Goal: Transaction & Acquisition: Purchase product/service

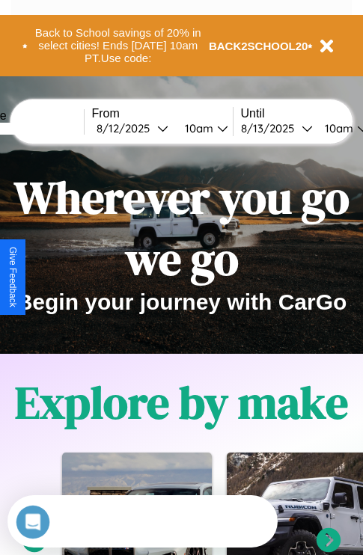
click at [50, 128] on input "text" at bounding box center [28, 129] width 112 height 12
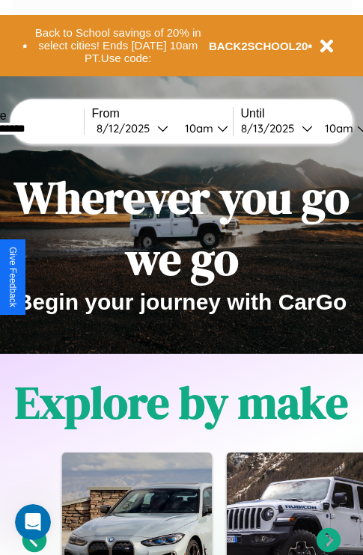
type input "**********"
click at [150, 128] on div "8 / 12 / 2025" at bounding box center [127, 128] width 61 height 14
select select "*"
select select "****"
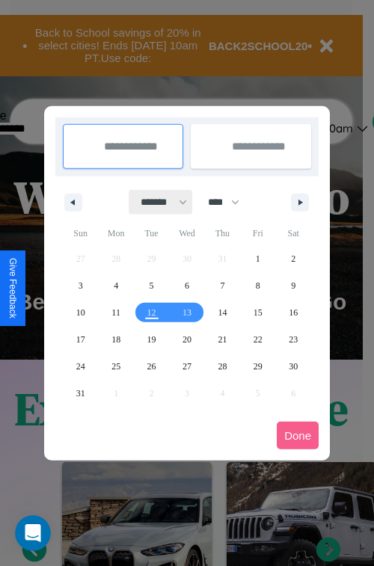
click at [157, 202] on select "******* ******** ***** ***** *** **** **** ****** ********* ******* ******** **…" at bounding box center [161, 202] width 64 height 25
select select "*"
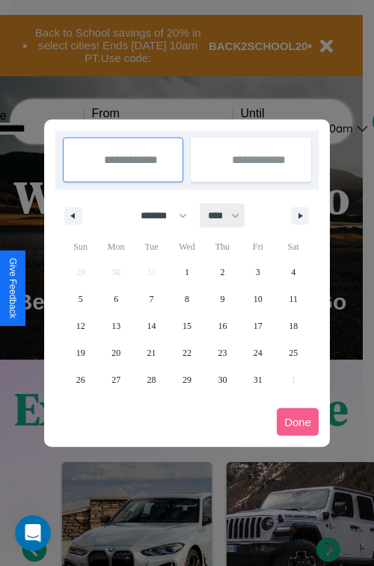
click at [230, 216] on select "**** **** **** **** **** **** **** **** **** **** **** **** **** **** **** ****…" at bounding box center [223, 216] width 45 height 25
select select "****"
click at [186, 352] on span "21" at bounding box center [187, 353] width 9 height 27
type input "**********"
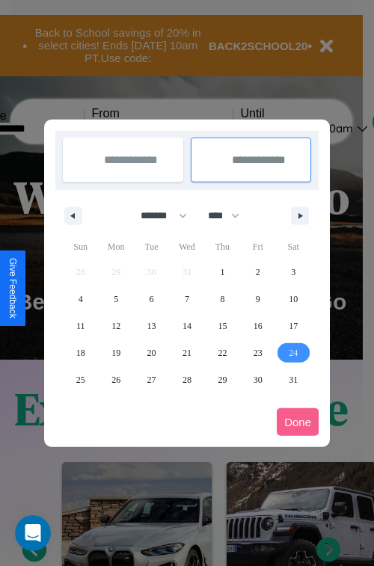
click at [293, 352] on span "24" at bounding box center [293, 353] width 9 height 27
type input "**********"
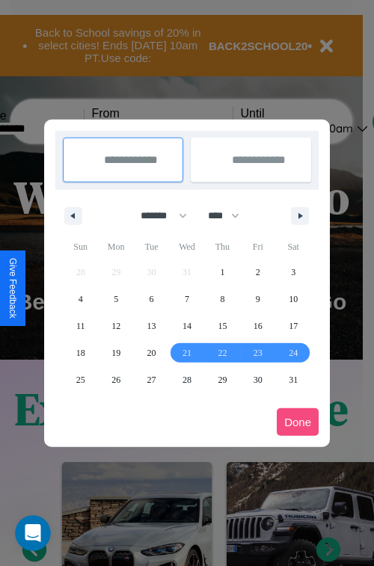
click at [298, 422] on button "Done" at bounding box center [298, 423] width 42 height 28
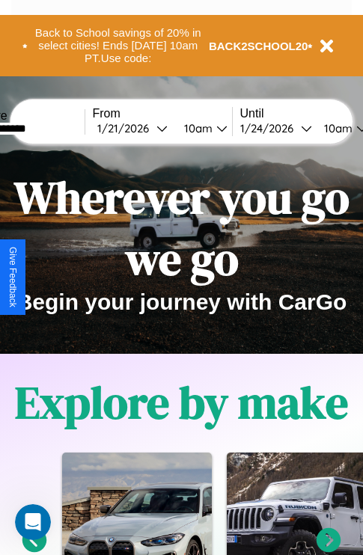
scroll to position [0, 55]
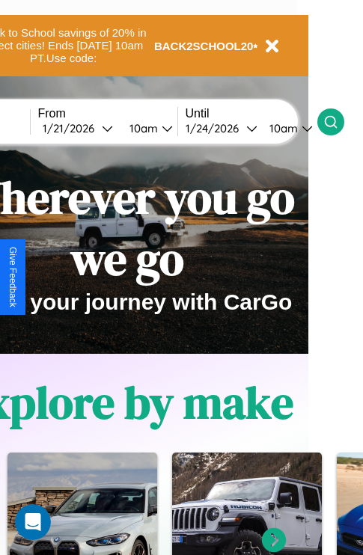
click at [338, 121] on icon at bounding box center [330, 121] width 15 height 15
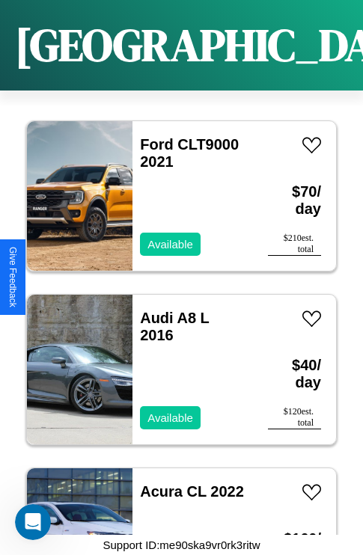
scroll to position [8216, 0]
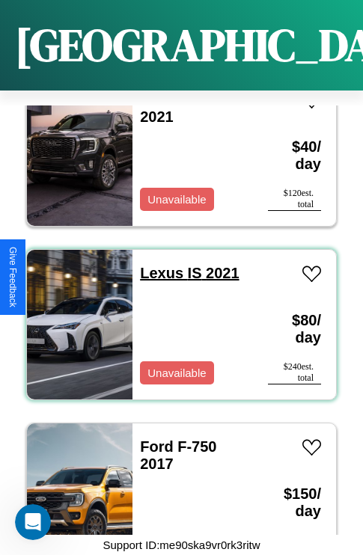
click at [157, 265] on link "Lexus IS 2021" at bounding box center [189, 273] width 99 height 16
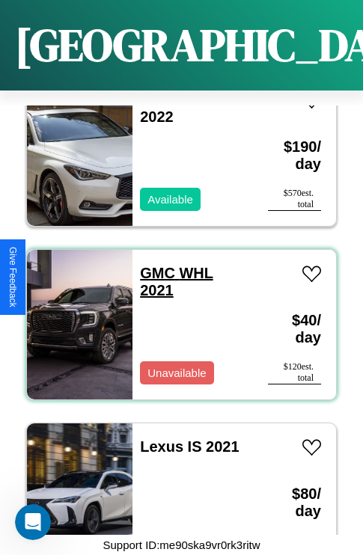
click at [153, 265] on link "GMC WHL 2021" at bounding box center [176, 282] width 73 height 34
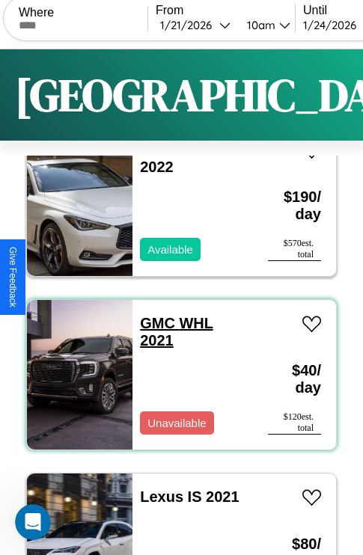
scroll to position [0, 0]
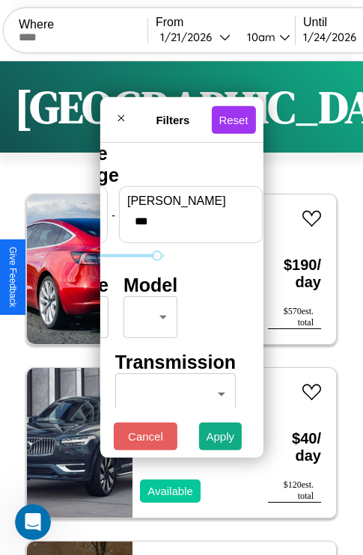
type input "***"
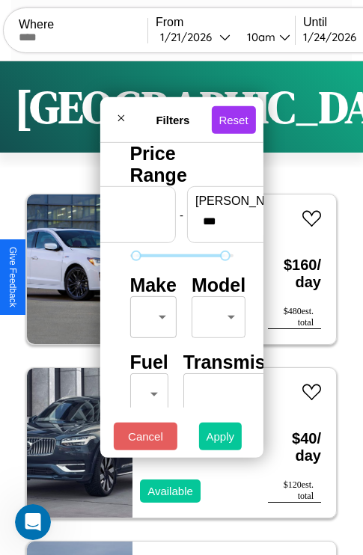
type input "**"
click at [221, 440] on button "Apply" at bounding box center [220, 437] width 43 height 28
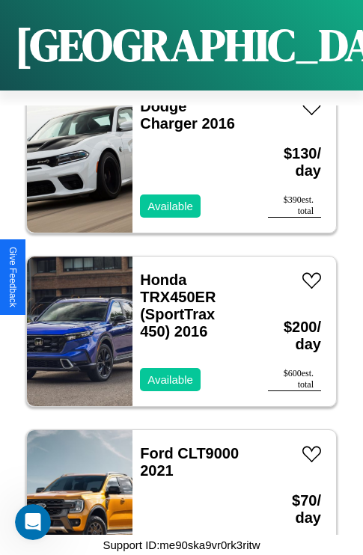
scroll to position [6306, 0]
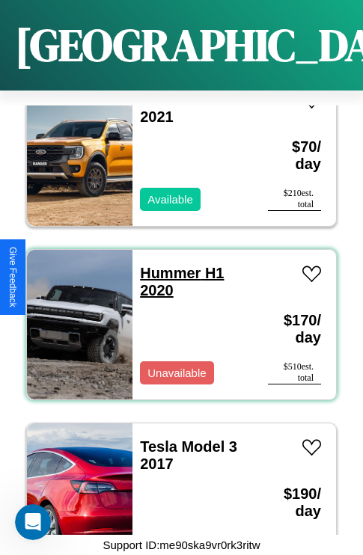
click at [165, 265] on link "Hummer H1 2020" at bounding box center [182, 282] width 84 height 34
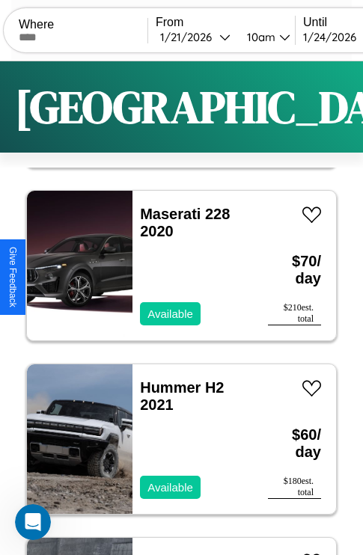
scroll to position [0, 0]
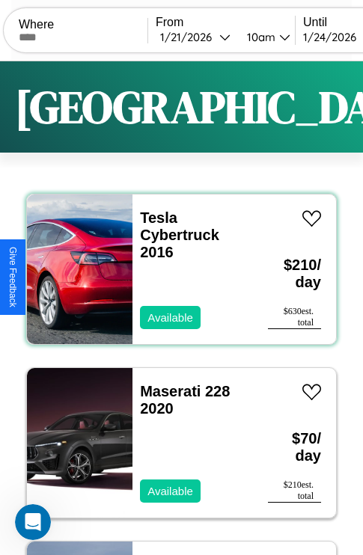
click at [176, 269] on div "Tesla Cybertruck 2016 Available" at bounding box center [192, 270] width 120 height 150
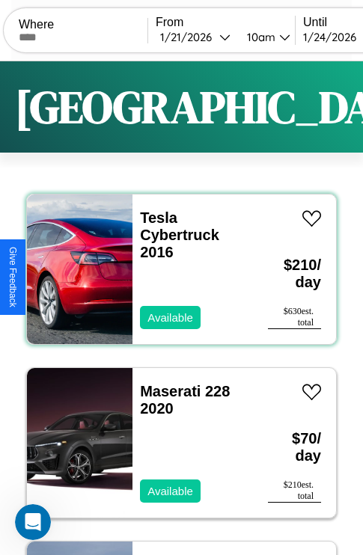
click at [176, 269] on div "Tesla Cybertruck 2016 Available" at bounding box center [192, 270] width 120 height 150
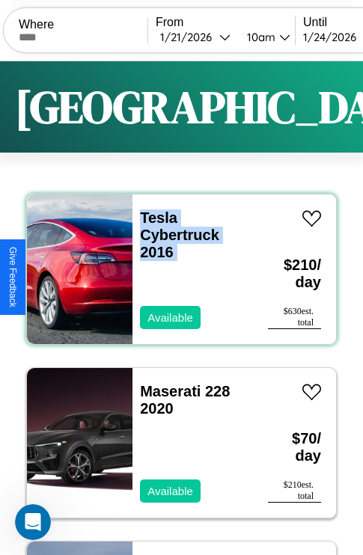
click at [176, 269] on div "Tesla Cybertruck 2016 Available" at bounding box center [192, 270] width 120 height 150
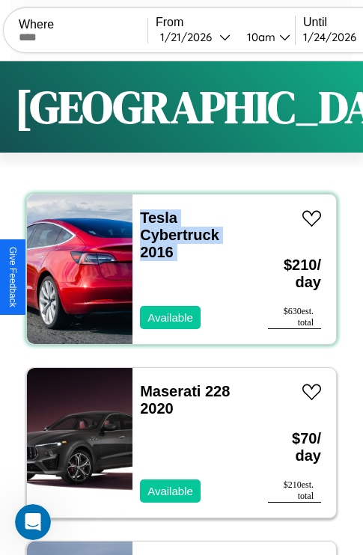
click at [176, 269] on div "Tesla Cybertruck 2016 Available" at bounding box center [192, 270] width 120 height 150
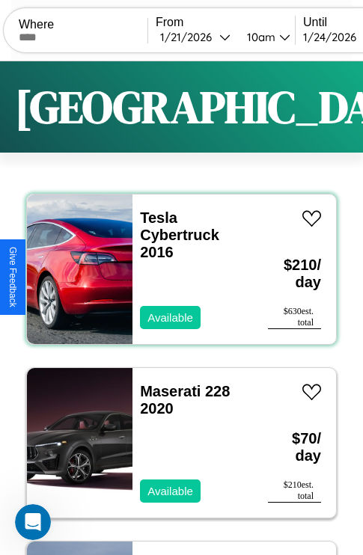
click at [176, 269] on div "Tesla Cybertruck 2016 Available" at bounding box center [192, 270] width 120 height 150
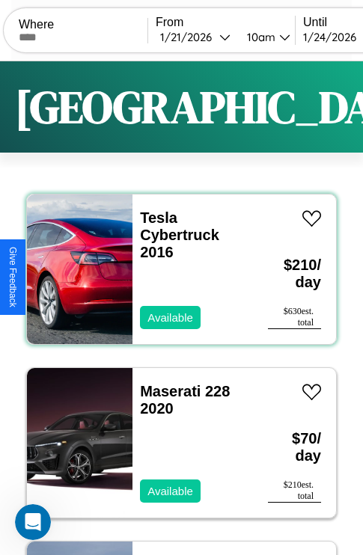
click at [176, 269] on div "Tesla Cybertruck 2016 Available" at bounding box center [192, 270] width 120 height 150
click at [154, 218] on link "Tesla Cybertruck 2016" at bounding box center [179, 235] width 79 height 51
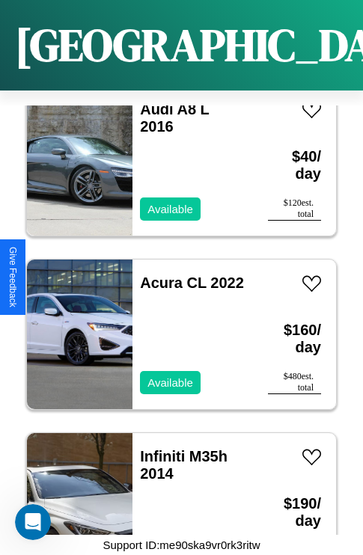
scroll to position [3528, 0]
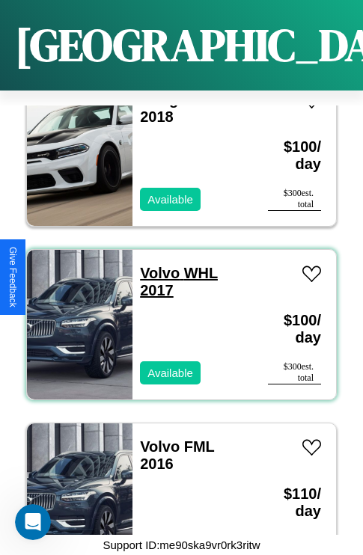
click at [155, 265] on link "Volvo WHL 2017" at bounding box center [179, 282] width 78 height 34
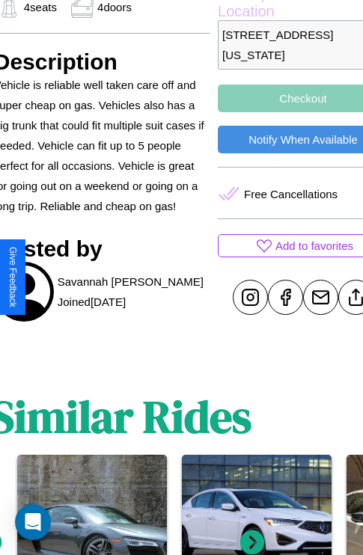
scroll to position [593, 65]
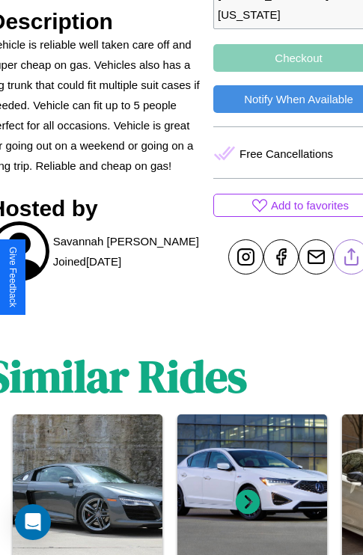
click at [352, 260] on line at bounding box center [352, 254] width 0 height 10
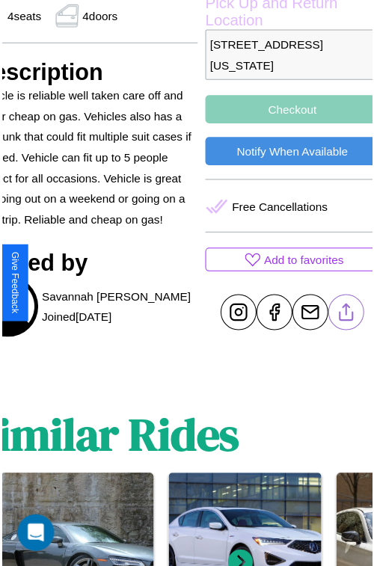
scroll to position [541, 80]
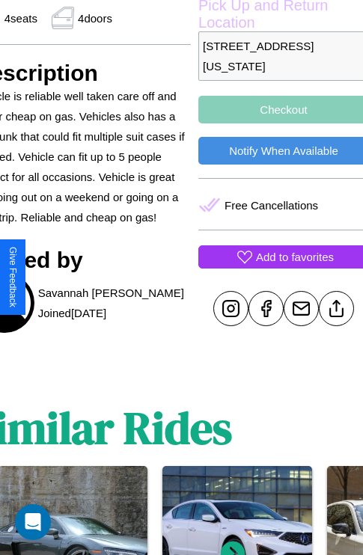
click at [277, 267] on p "Add to favorites" at bounding box center [295, 257] width 78 height 20
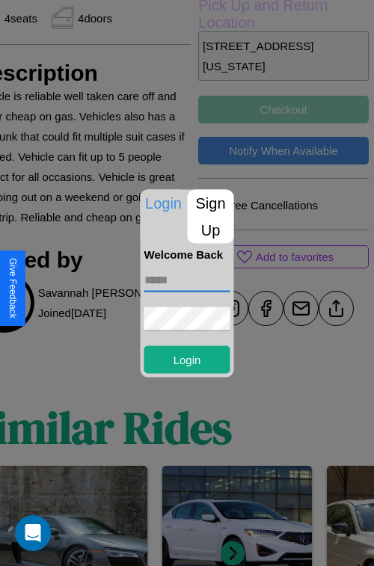
click at [187, 280] on input "text" at bounding box center [187, 280] width 86 height 24
type input "**********"
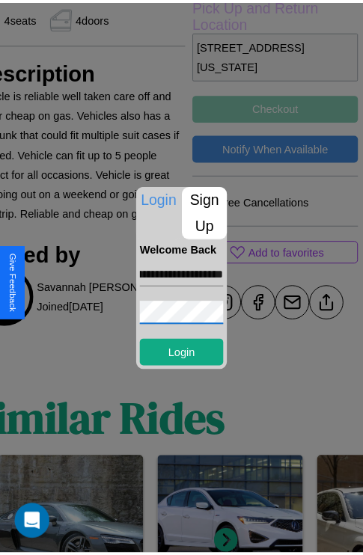
scroll to position [0, 0]
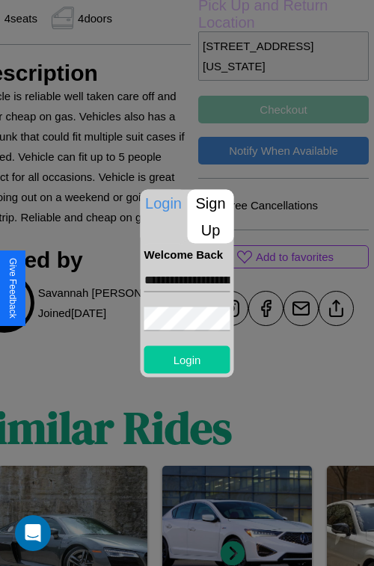
click at [187, 359] on button "Login" at bounding box center [187, 360] width 86 height 28
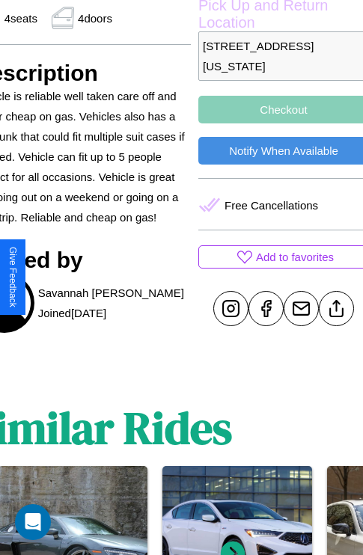
scroll to position [541, 80]
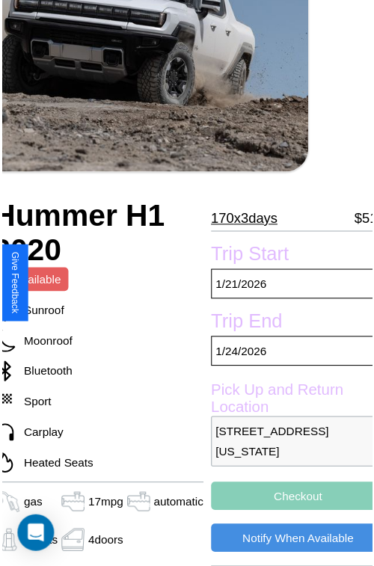
scroll to position [165, 63]
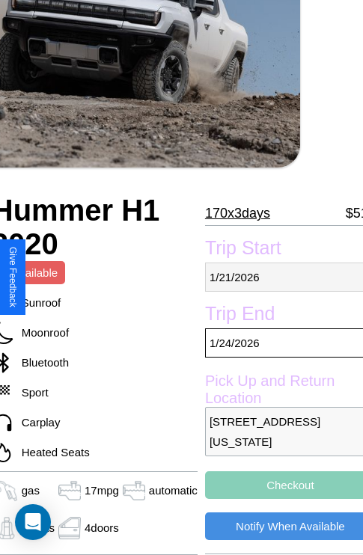
click at [278, 277] on p "[DATE]" at bounding box center [290, 277] width 171 height 29
select select "*"
select select "****"
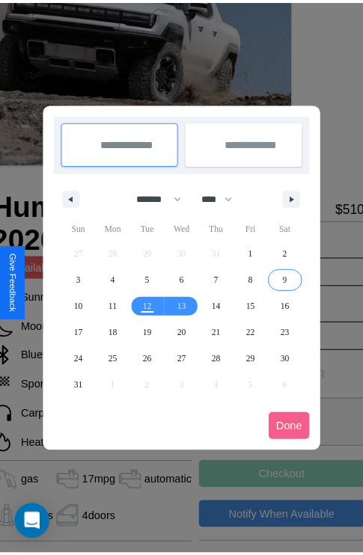
scroll to position [0, 63]
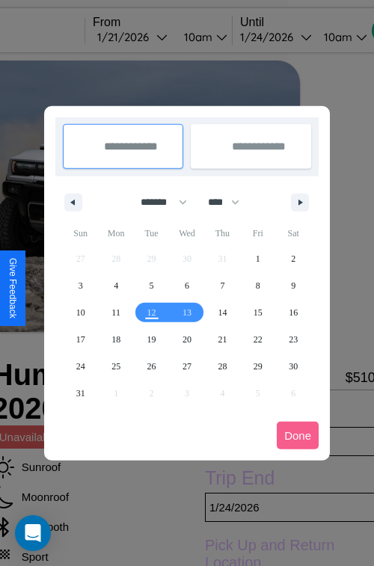
click at [153, 37] on div at bounding box center [187, 283] width 374 height 566
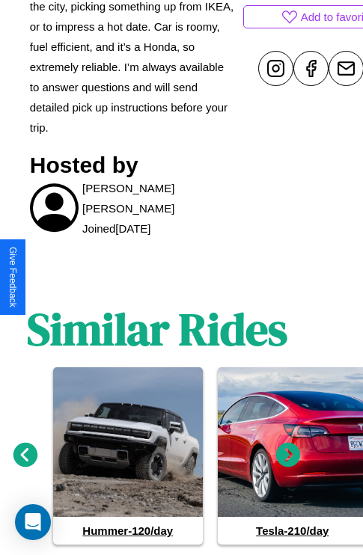
scroll to position [819, 22]
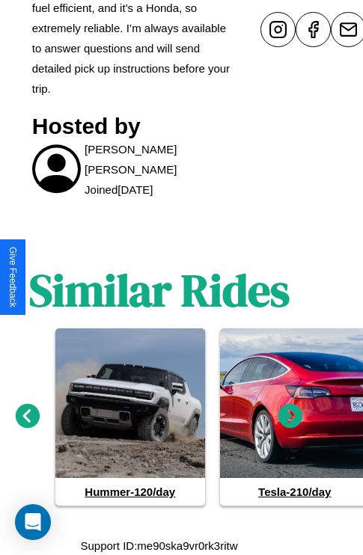
click at [27, 416] on icon at bounding box center [28, 416] width 25 height 25
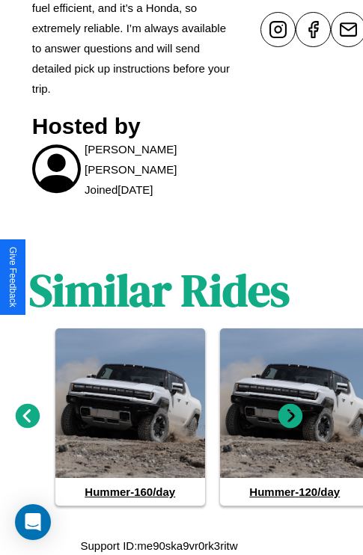
click at [290, 416] on icon at bounding box center [290, 416] width 25 height 25
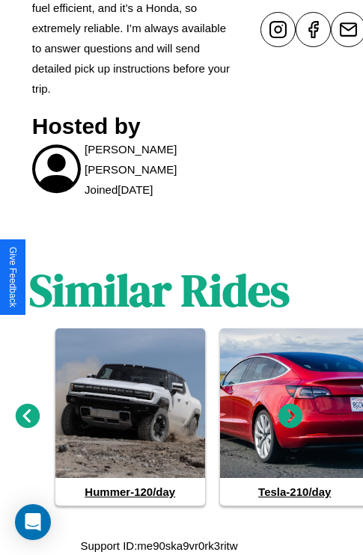
click at [290, 416] on icon at bounding box center [290, 416] width 25 height 25
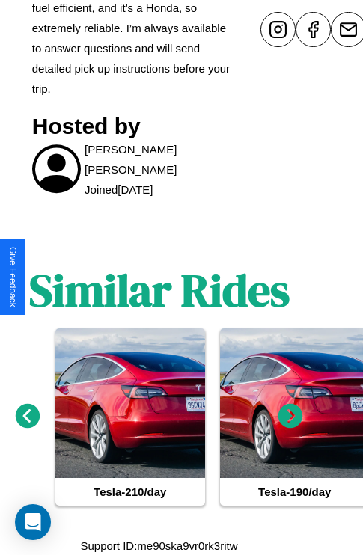
click at [290, 416] on icon at bounding box center [290, 416] width 25 height 25
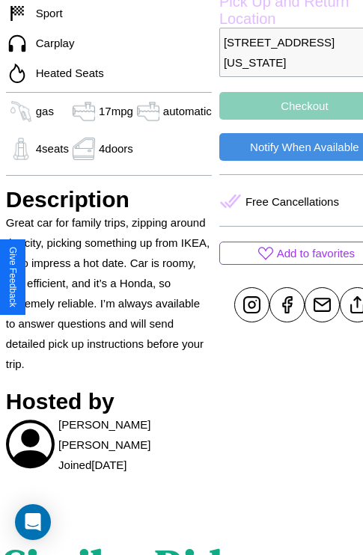
scroll to position [393, 63]
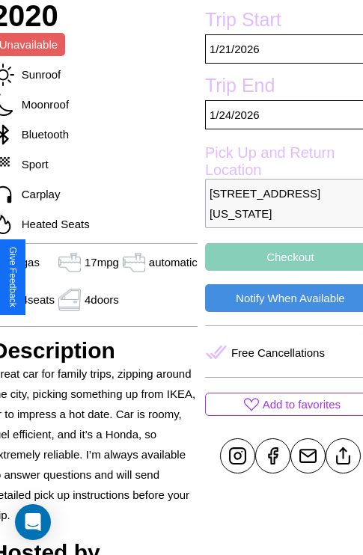
click at [278, 271] on button "Checkout" at bounding box center [290, 257] width 171 height 28
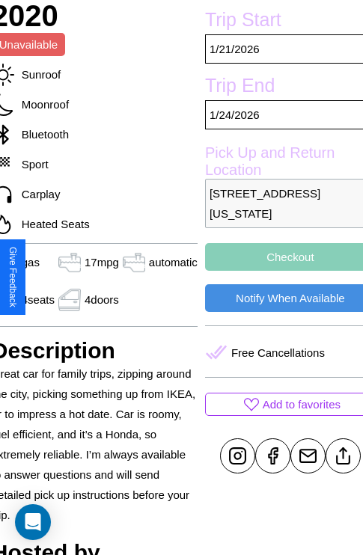
click at [278, 271] on button "Checkout" at bounding box center [290, 257] width 171 height 28
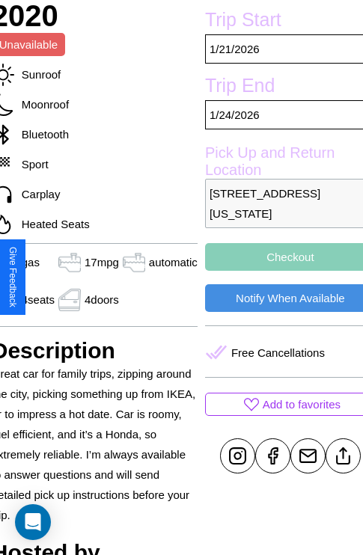
click at [278, 271] on button "Checkout" at bounding box center [290, 257] width 171 height 28
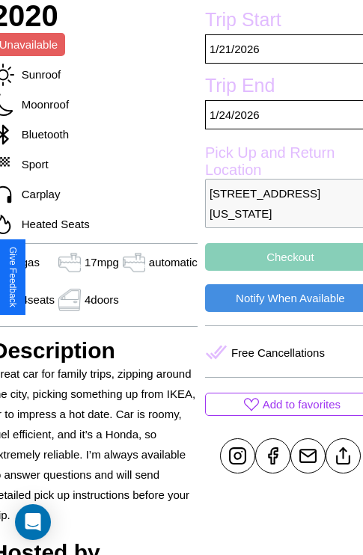
click at [278, 271] on button "Checkout" at bounding box center [290, 257] width 171 height 28
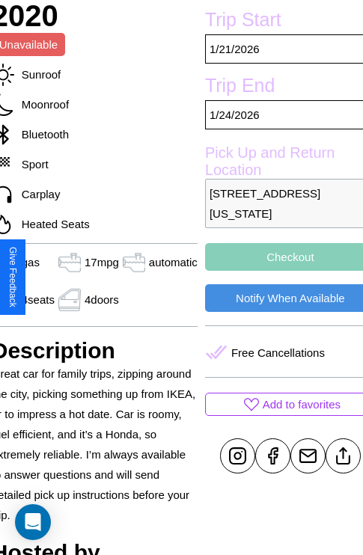
click at [278, 271] on button "Checkout" at bounding box center [290, 257] width 171 height 28
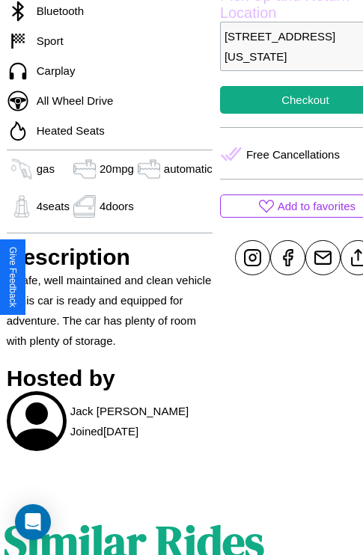
scroll to position [483, 48]
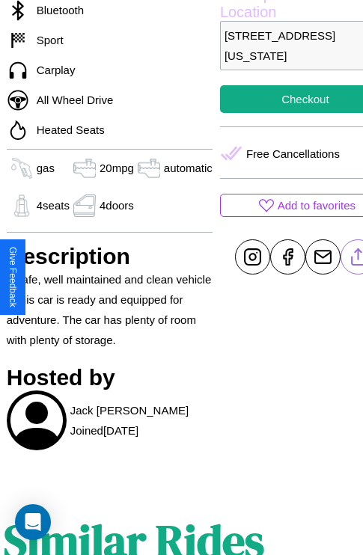
click at [358, 260] on line at bounding box center [358, 254] width 0 height 10
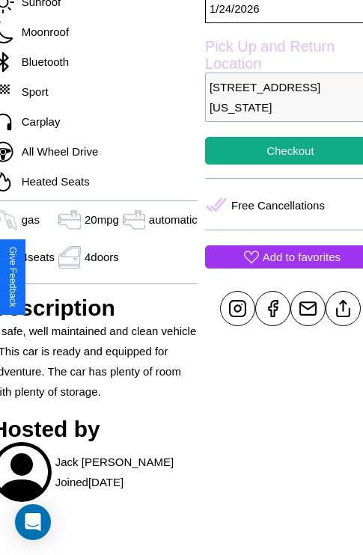
click at [278, 267] on p "Add to favorites" at bounding box center [302, 257] width 78 height 20
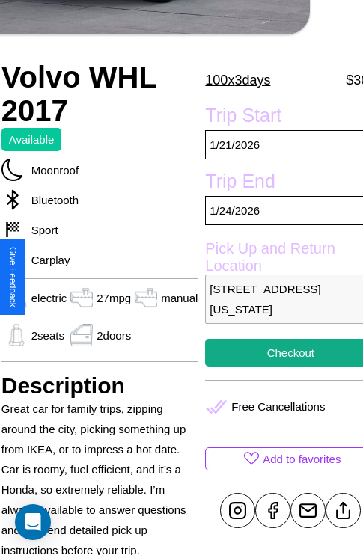
scroll to position [284, 60]
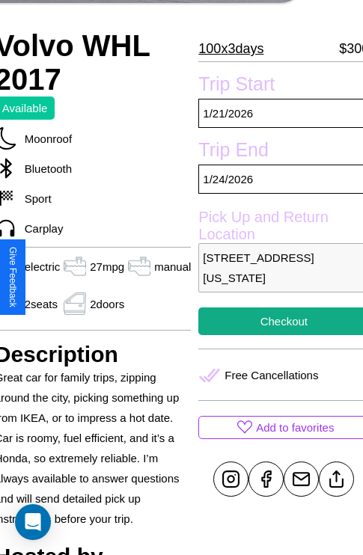
click at [278, 278] on p "[STREET_ADDRESS][US_STATE]" at bounding box center [283, 267] width 171 height 49
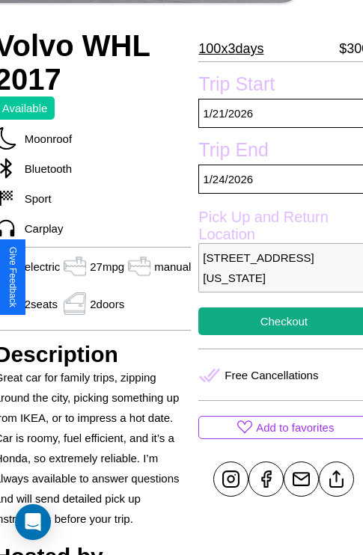
click at [278, 278] on p "[STREET_ADDRESS][US_STATE]" at bounding box center [283, 267] width 171 height 49
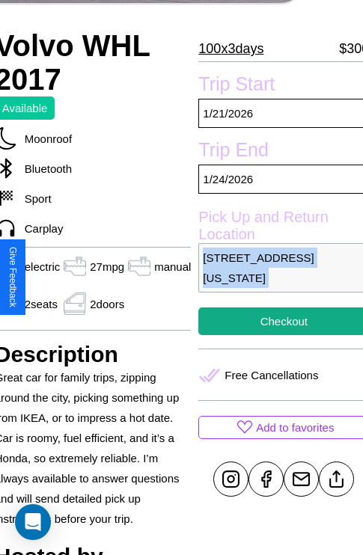
click at [278, 278] on p "[STREET_ADDRESS][US_STATE]" at bounding box center [283, 267] width 171 height 49
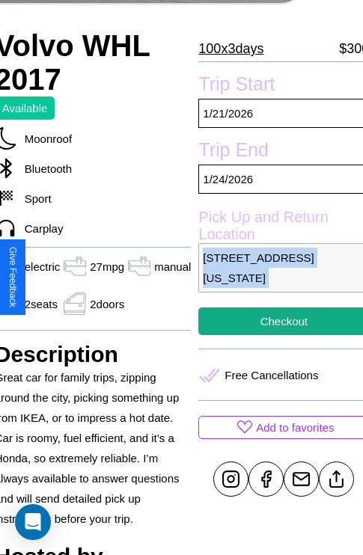
click at [278, 278] on p "[STREET_ADDRESS][US_STATE]" at bounding box center [283, 267] width 171 height 49
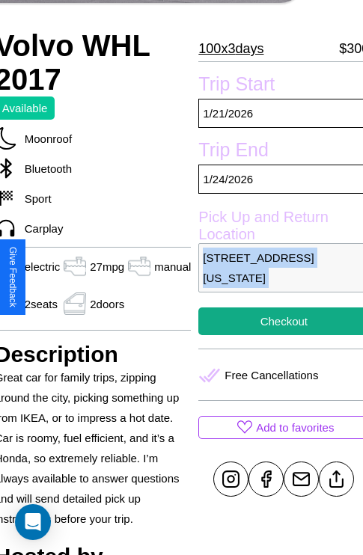
click at [278, 278] on p "[STREET_ADDRESS][US_STATE]" at bounding box center [283, 267] width 171 height 49
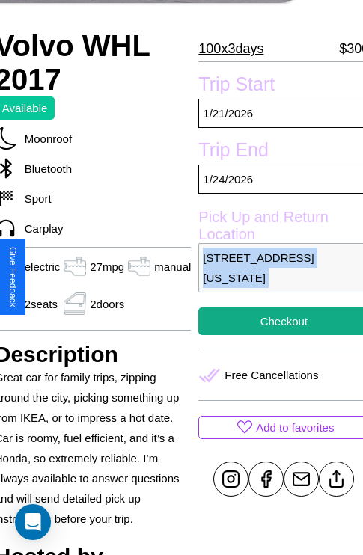
click at [278, 278] on p "[STREET_ADDRESS][US_STATE]" at bounding box center [283, 267] width 171 height 49
